Goal: Information Seeking & Learning: Learn about a topic

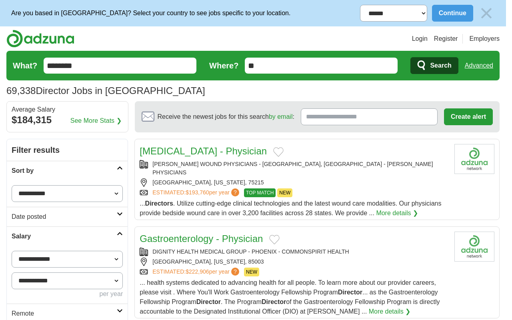
scroll to position [1028, 0]
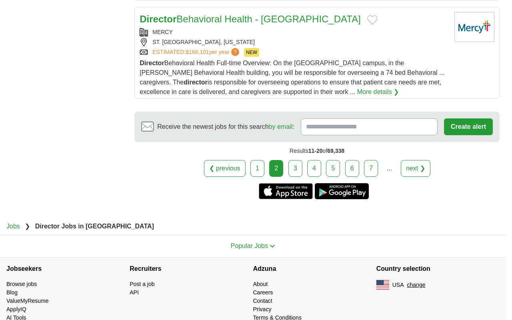
click at [414, 160] on link "next ❯" at bounding box center [416, 168] width 30 height 17
